Goal: Task Accomplishment & Management: Use online tool/utility

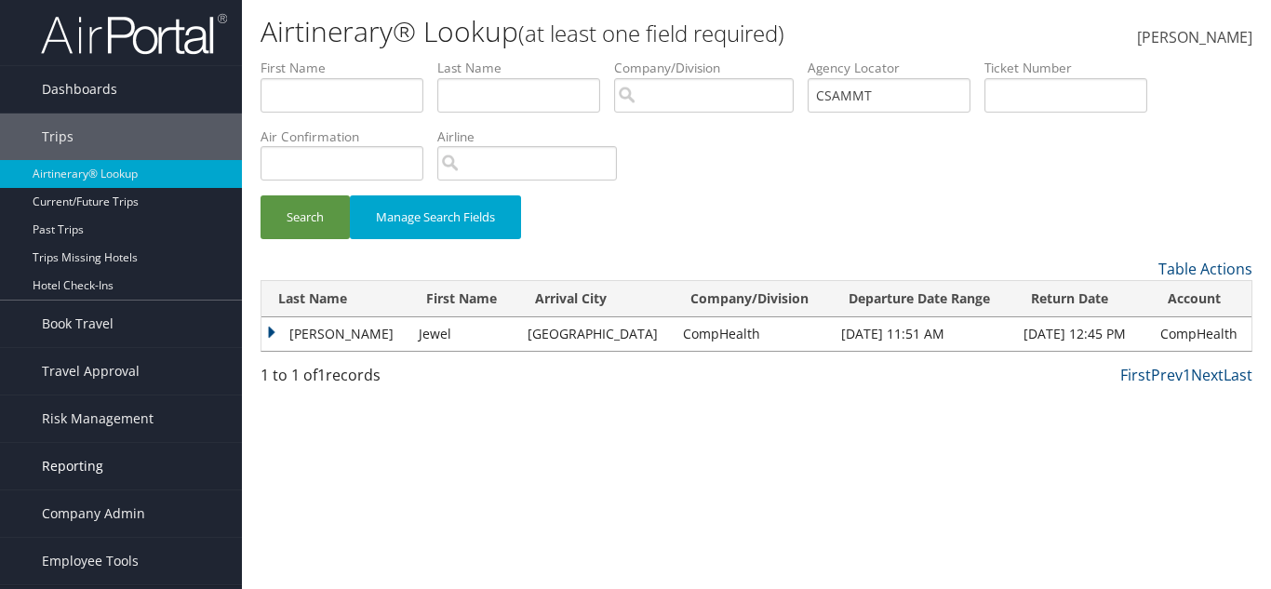
click at [94, 464] on span "Reporting" at bounding box center [72, 466] width 61 height 47
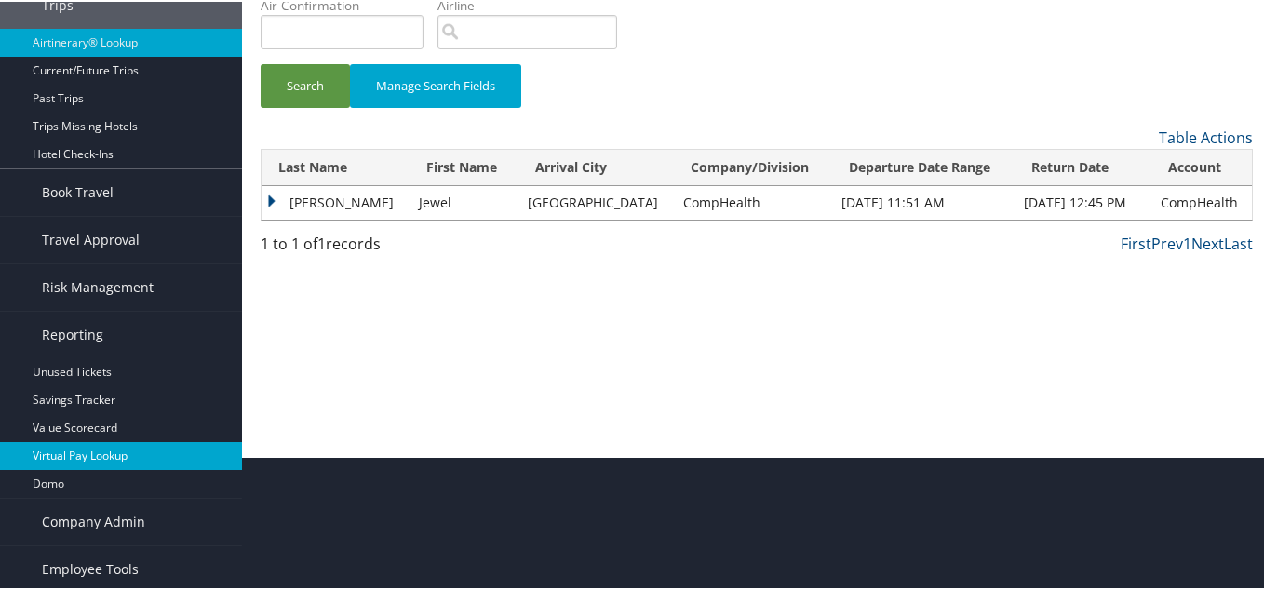
scroll to position [136, 0]
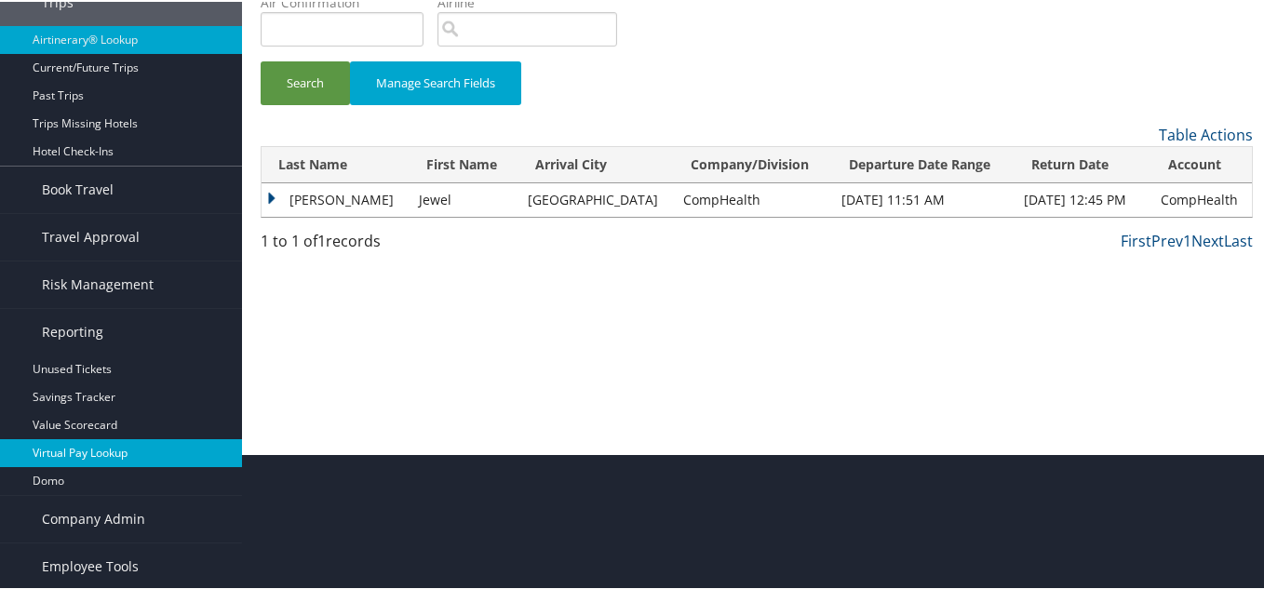
click at [78, 453] on link "Virtual Pay Lookup" at bounding box center [121, 451] width 242 height 28
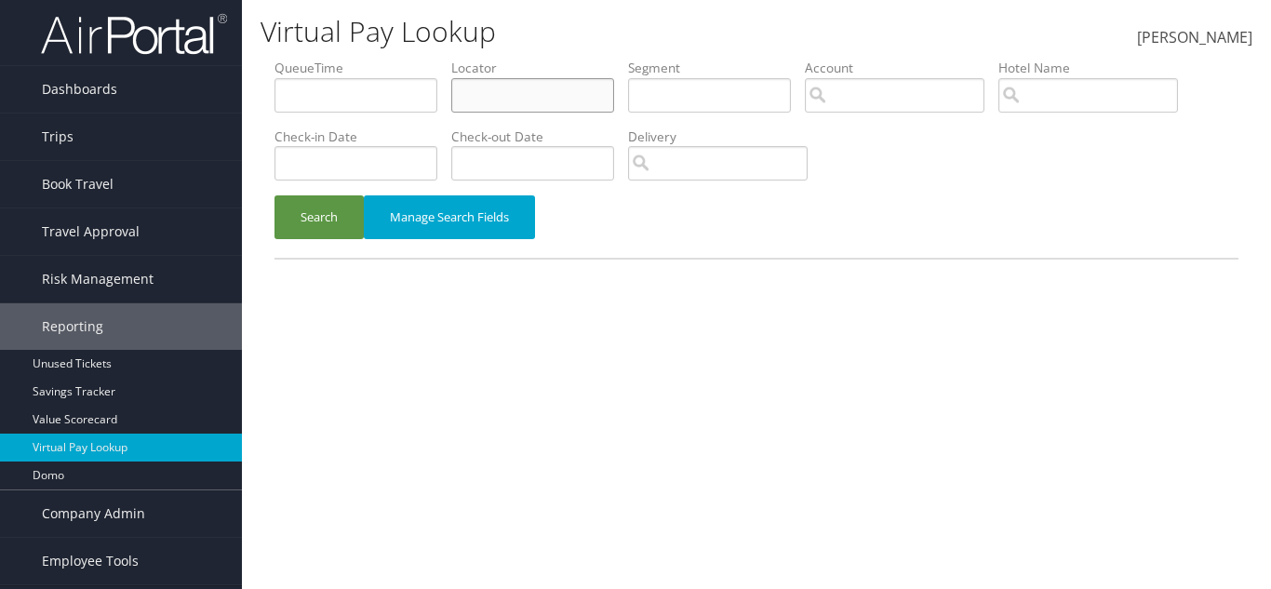
click at [525, 99] on input "text" at bounding box center [532, 95] width 163 height 34
paste input "CBTHGO"
type input "CBTHGO"
drag, startPoint x: 353, startPoint y: 198, endPoint x: 349, endPoint y: 215, distance: 17.2
click at [349, 215] on button "Search" at bounding box center [318, 217] width 89 height 44
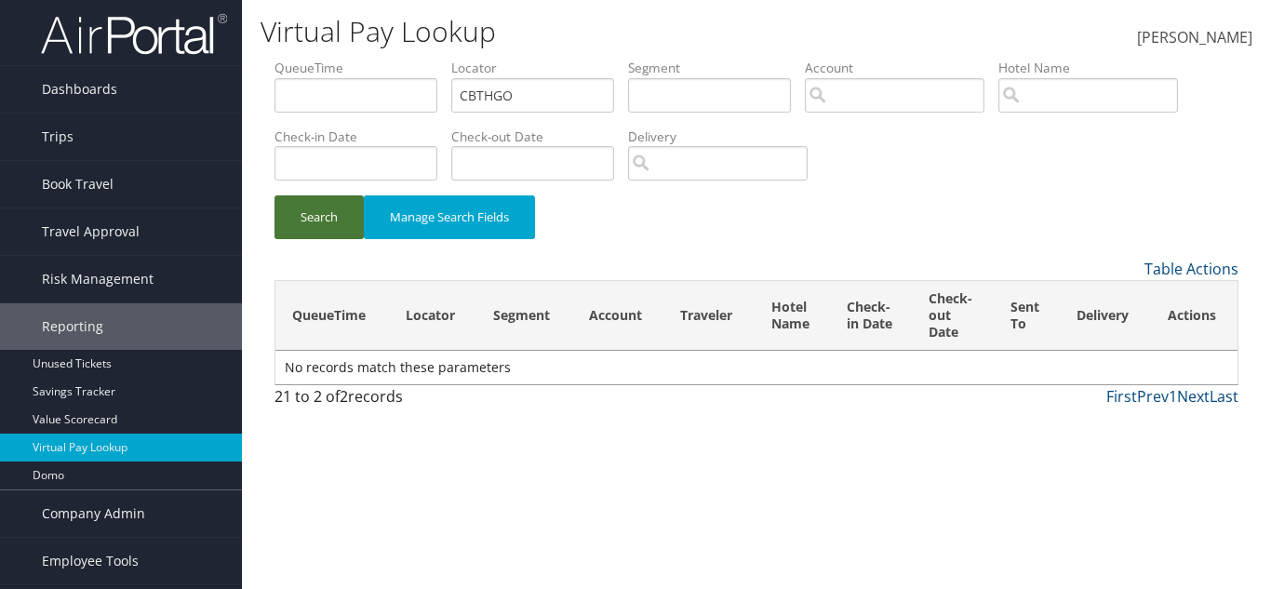
click at [349, 215] on button "Search" at bounding box center [318, 217] width 89 height 44
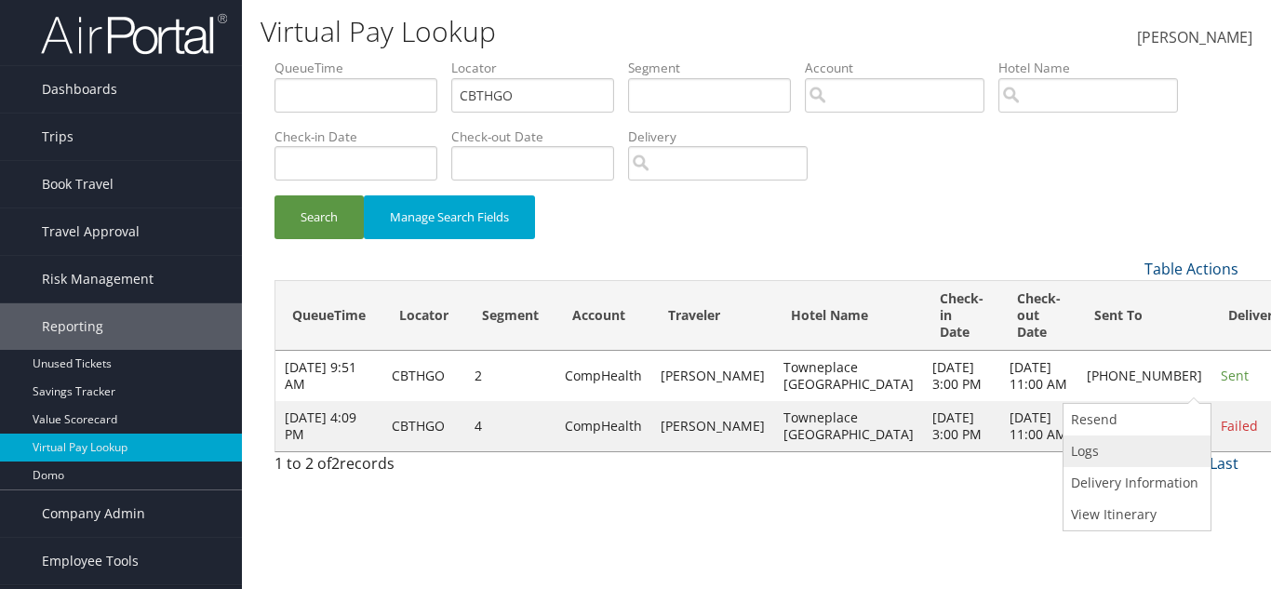
click at [1124, 455] on link "Logs" at bounding box center [1135, 451] width 142 height 32
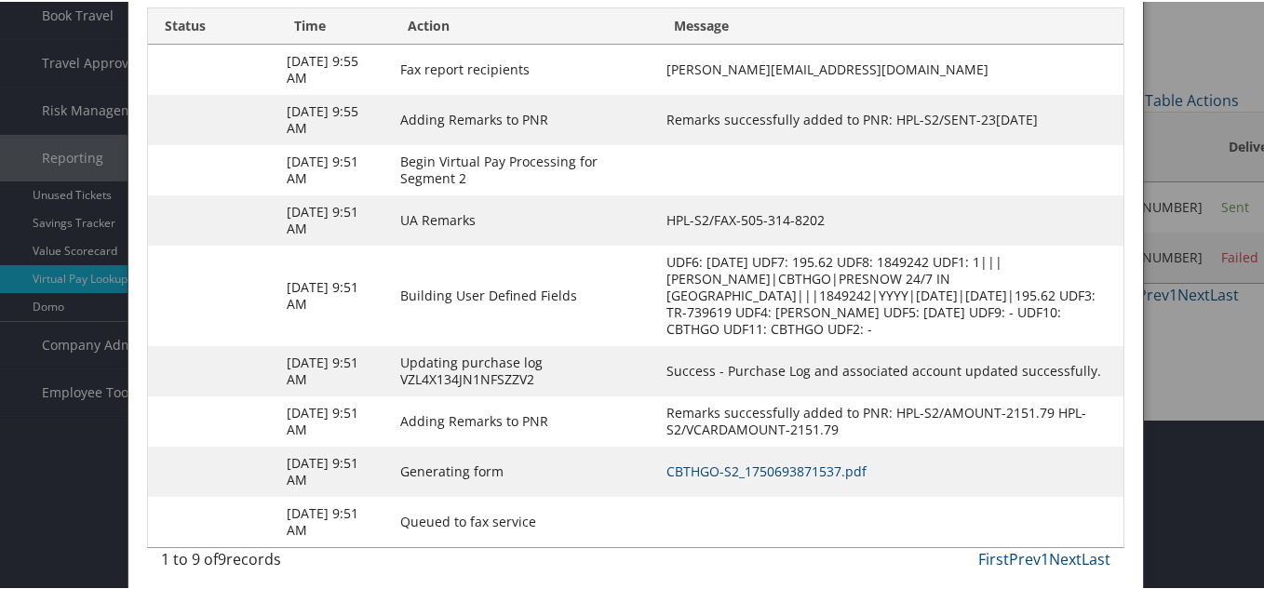
scroll to position [179, 0]
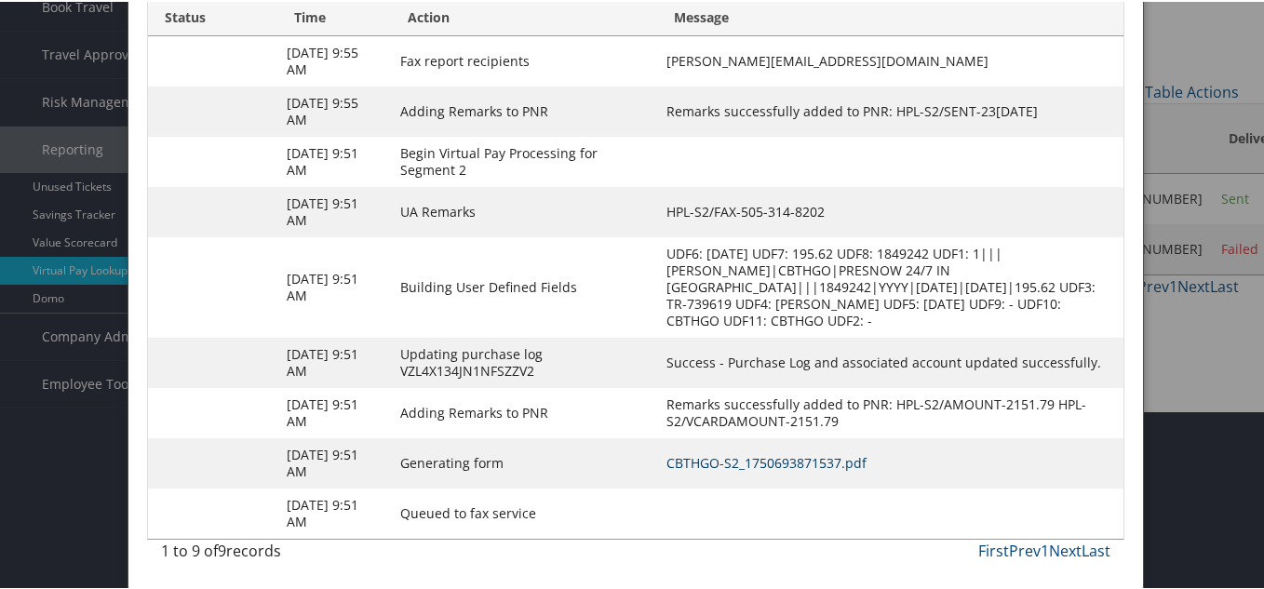
click at [696, 454] on link "CBTHGO-S2_1750693871537.pdf" at bounding box center [766, 461] width 200 height 18
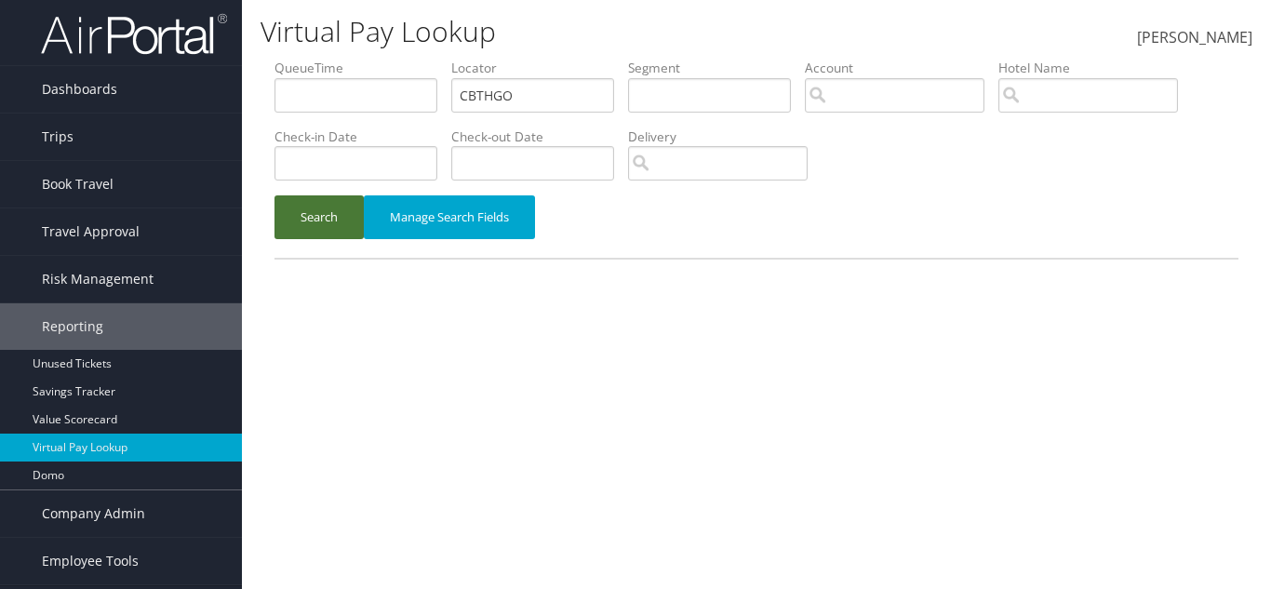
click at [313, 208] on button "Search" at bounding box center [318, 217] width 89 height 44
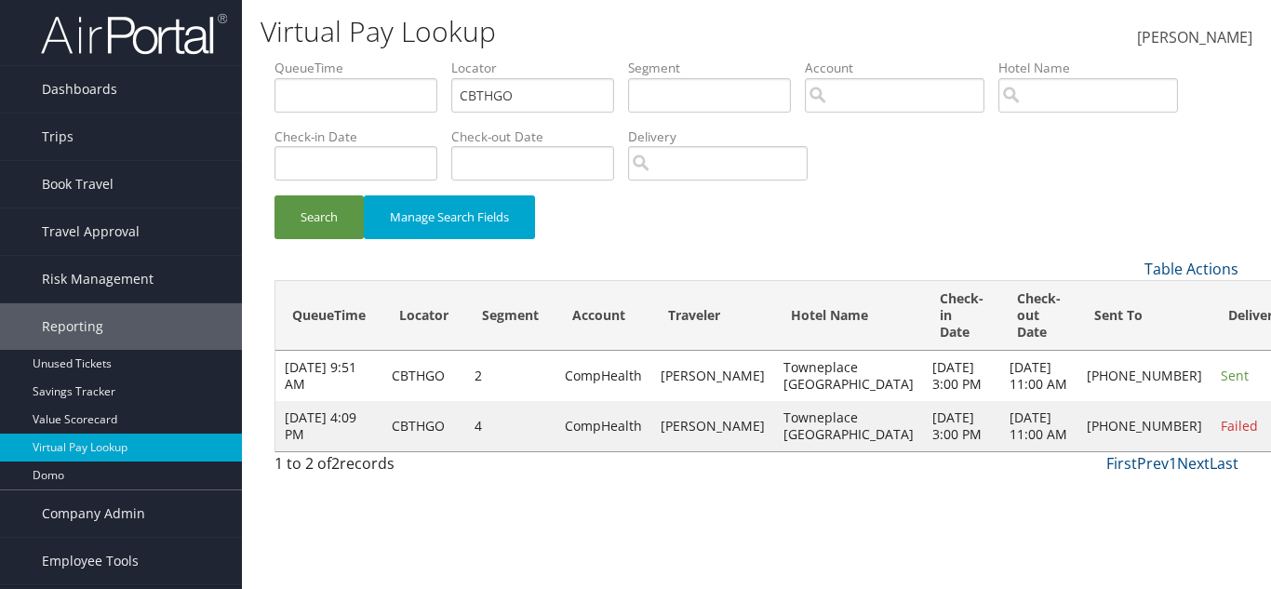
click at [1125, 423] on link "Resend" at bounding box center [1135, 420] width 142 height 32
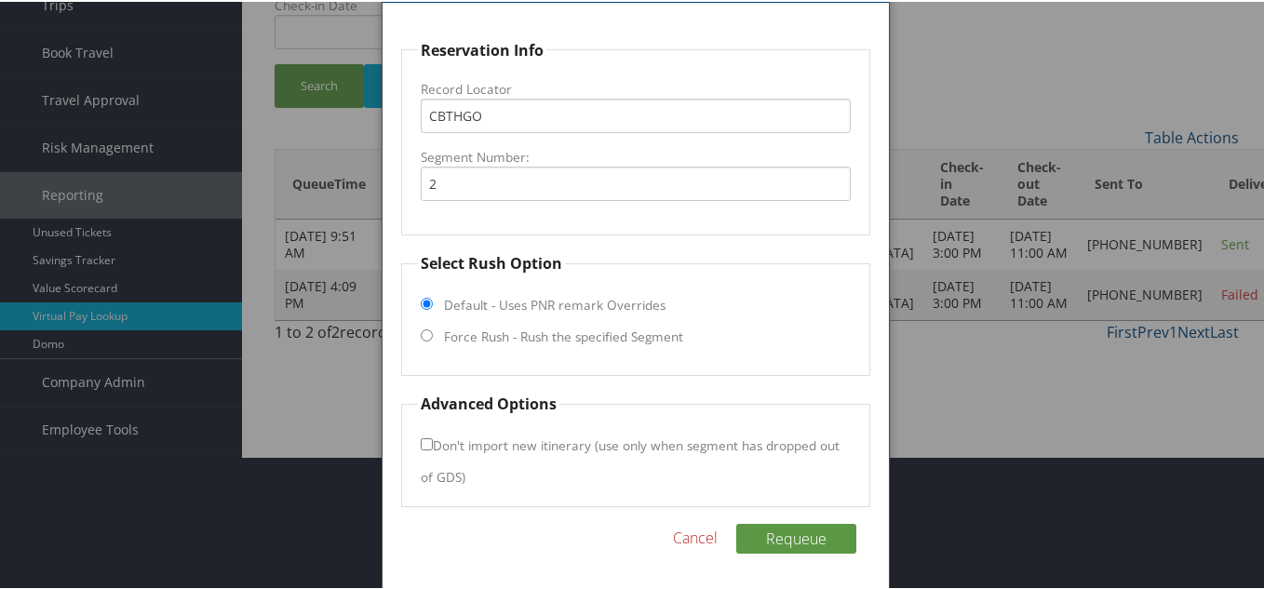
scroll to position [134, 0]
click at [496, 331] on label "Force Rush - Rush the specified Segment" at bounding box center [563, 334] width 239 height 19
click at [433, 331] on input "Force Rush - Rush the specified Segment" at bounding box center [427, 333] width 12 height 12
radio input "true"
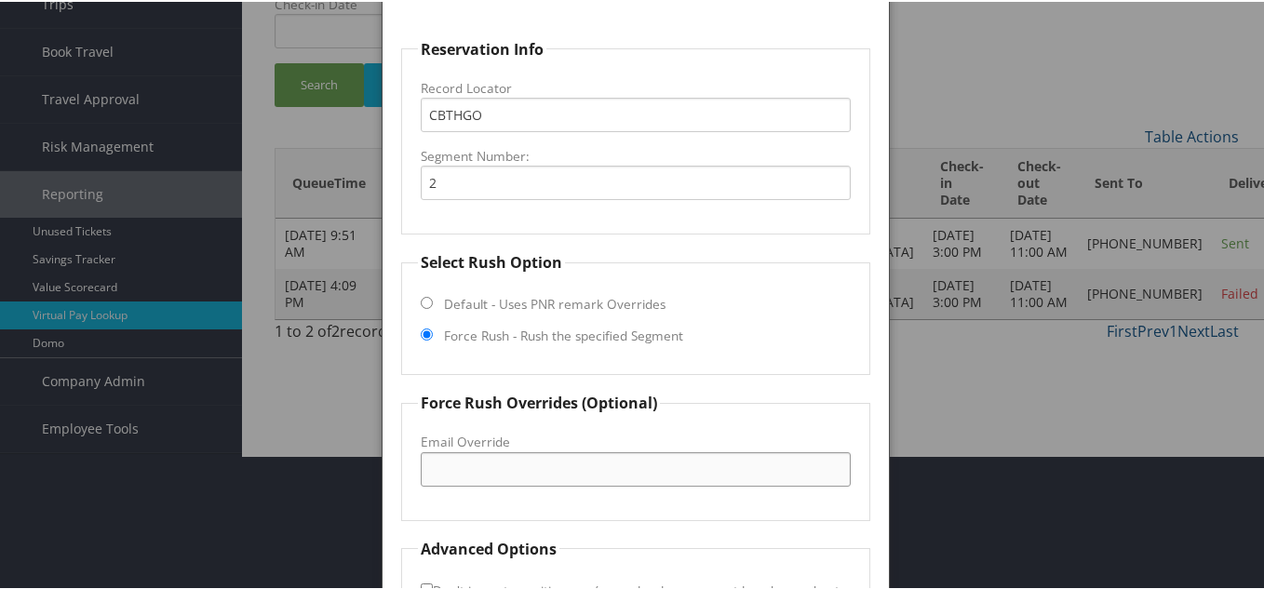
click at [515, 456] on input "Email Override" at bounding box center [636, 467] width 430 height 34
paste input "TPS.ABQ@SUNCAPITALHOTELS.COM"
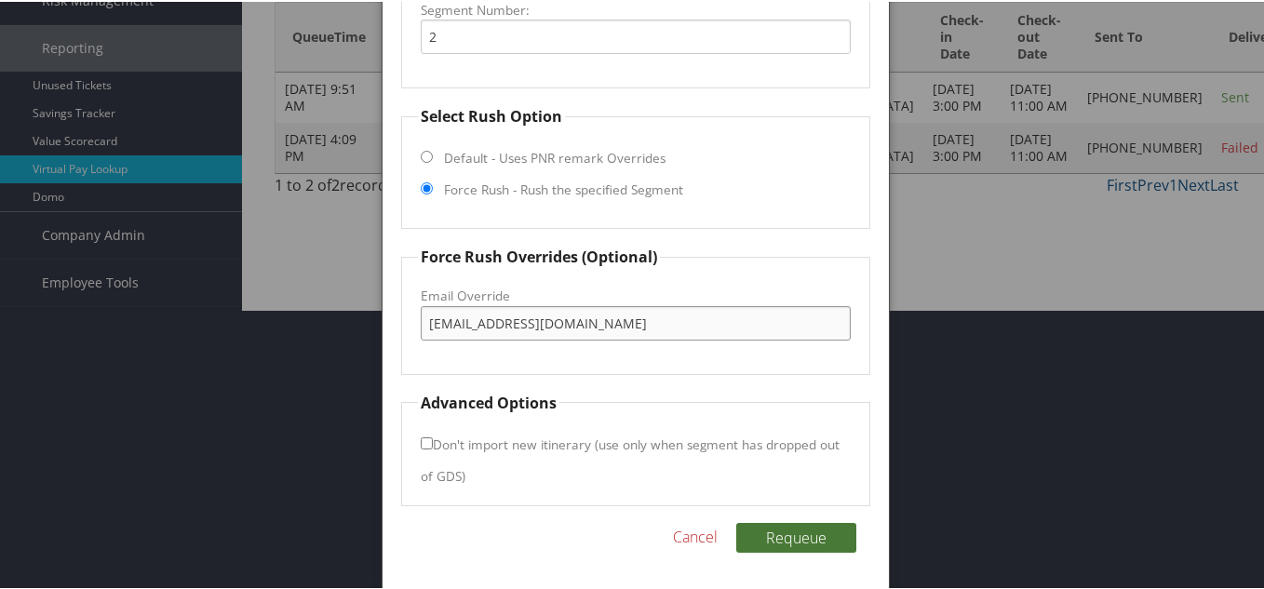
type input "TPS.ABQ@SUNCAPITALHOTELS.COM"
click at [760, 528] on button "Requeue" at bounding box center [796, 536] width 120 height 30
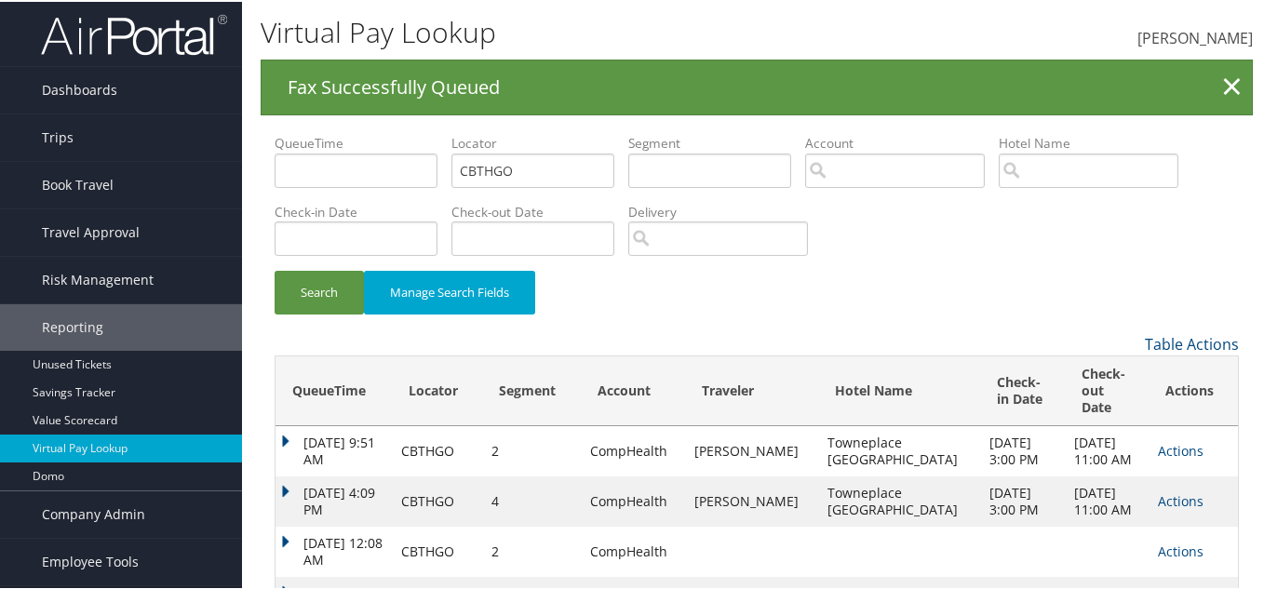
scroll to position [0, 0]
